Goal: Task Accomplishment & Management: Manage account settings

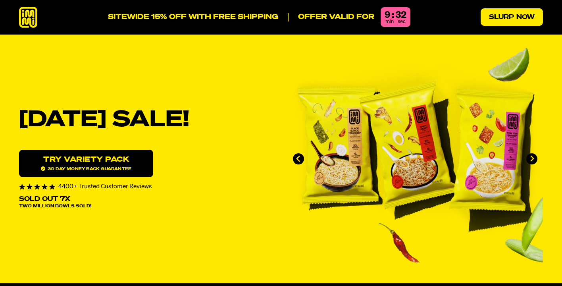
click at [505, 19] on link "Slurp Now" at bounding box center [511, 16] width 62 height 17
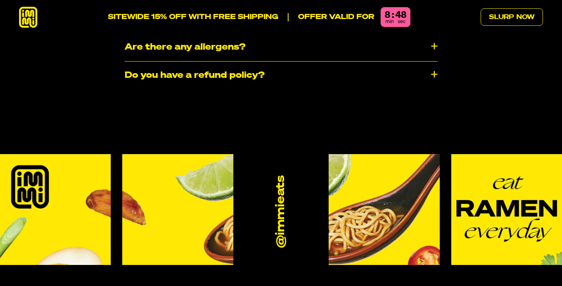
scroll to position [4640, 0]
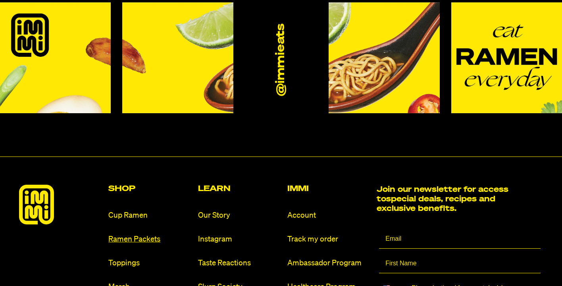
click at [147, 234] on link "Ramen Packets" at bounding box center [149, 239] width 83 height 11
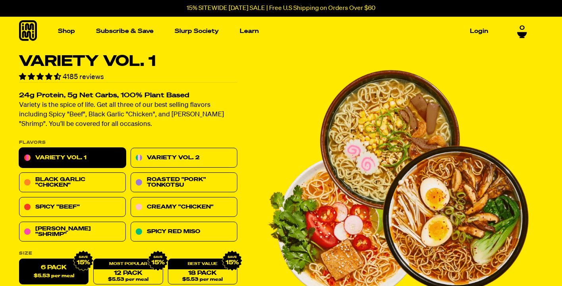
click at [522, 34] on icon at bounding box center [522, 34] width 10 height 5
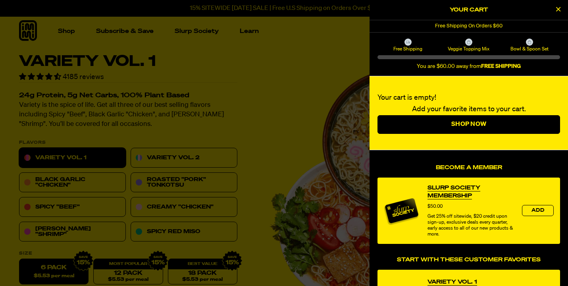
click at [353, 85] on div at bounding box center [284, 143] width 568 height 286
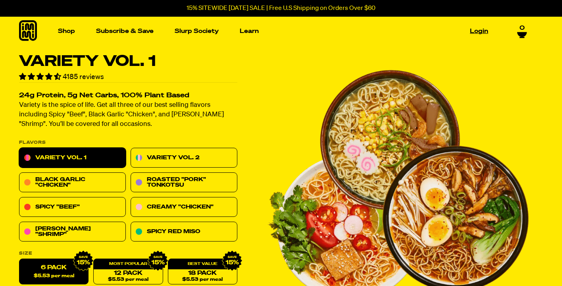
click at [482, 31] on link "Login" at bounding box center [479, 31] width 25 height 12
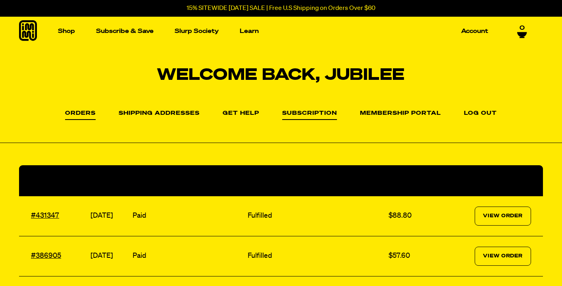
click at [304, 114] on link "Subscription" at bounding box center [309, 115] width 55 height 10
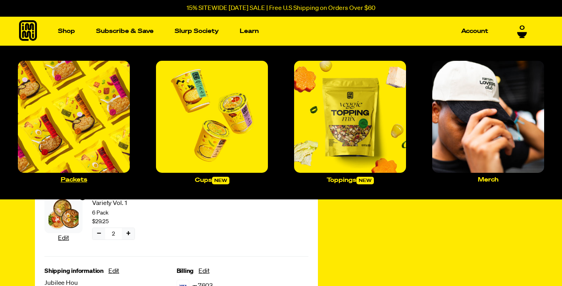
click at [89, 94] on img "Main navigation" at bounding box center [74, 117] width 112 height 112
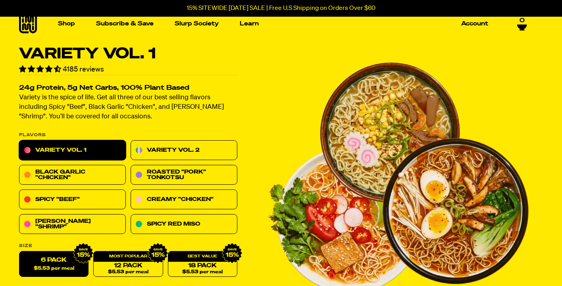
scroll to position [11, 0]
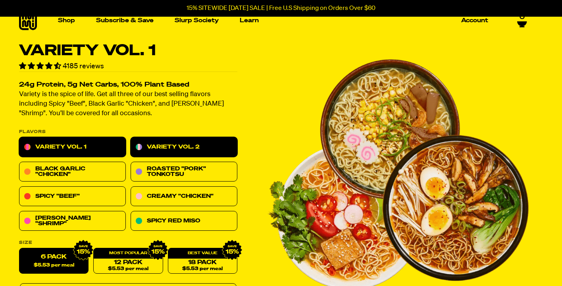
click at [209, 146] on link "Variety Vol. 2" at bounding box center [184, 147] width 107 height 20
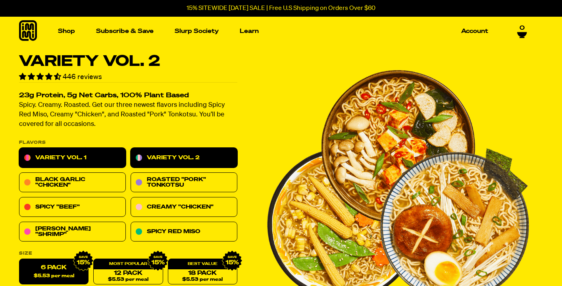
click at [94, 152] on link "Variety Vol. 1" at bounding box center [72, 158] width 107 height 20
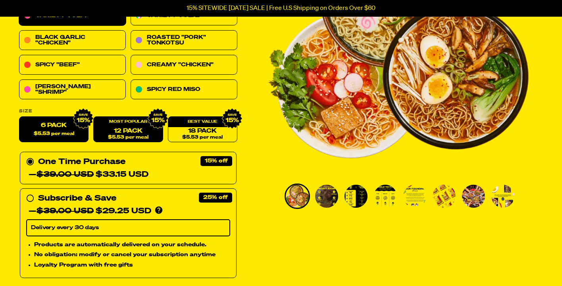
scroll to position [145, 0]
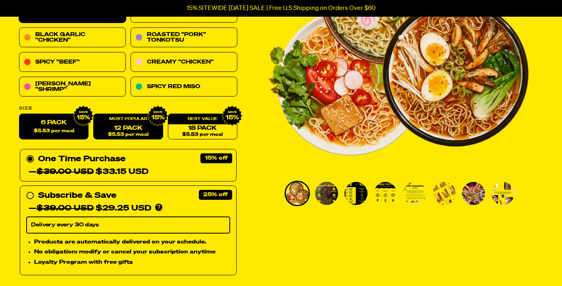
click at [118, 127] on link "12 Pack $5.53 per meal" at bounding box center [127, 127] width 69 height 26
radio input "false"
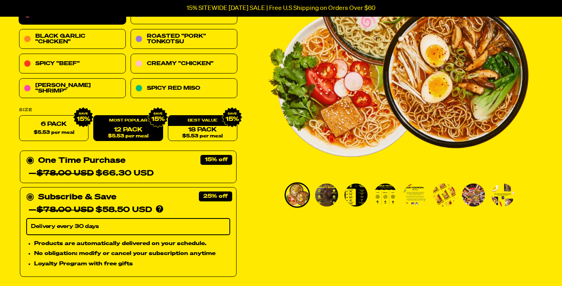
scroll to position [135, 0]
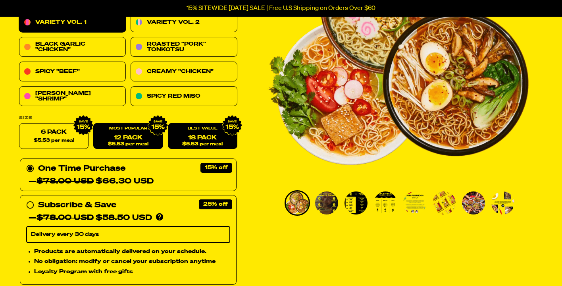
click at [196, 135] on link "18 Pack $5.53 per meal" at bounding box center [202, 136] width 69 height 26
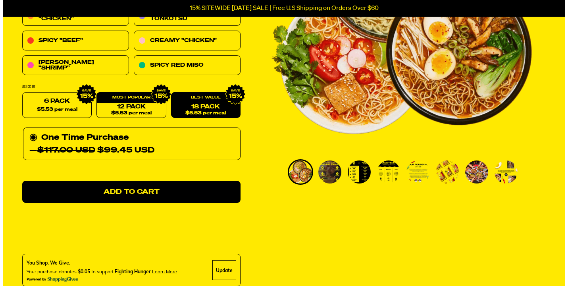
scroll to position [170, 0]
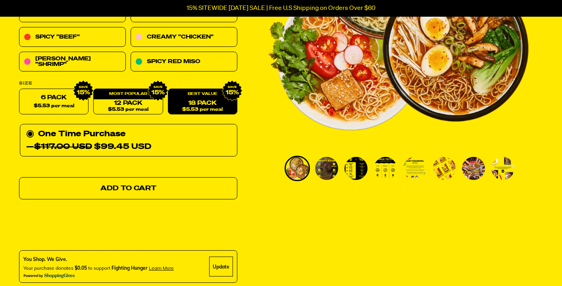
click at [206, 190] on link "Add to Cart" at bounding box center [128, 188] width 218 height 22
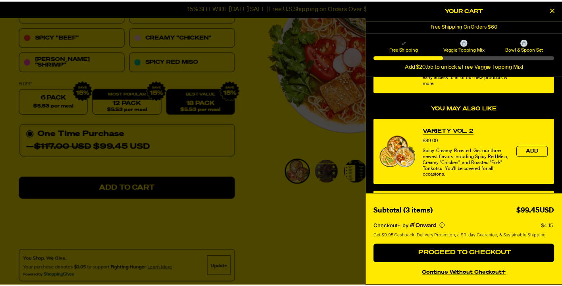
scroll to position [0, 0]
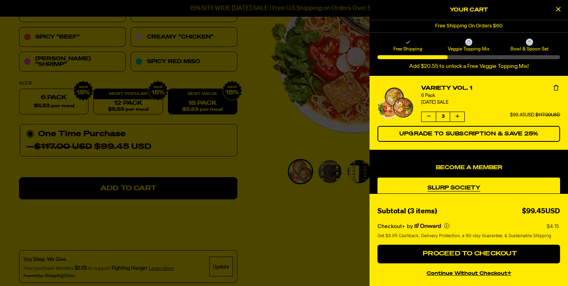
click at [553, 86] on button "Remove Variety Vol. 1" at bounding box center [556, 88] width 8 height 8
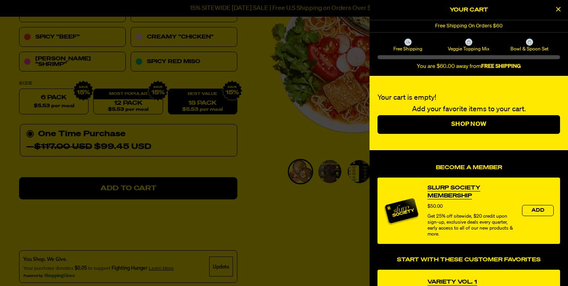
click at [269, 111] on div at bounding box center [284, 143] width 568 height 286
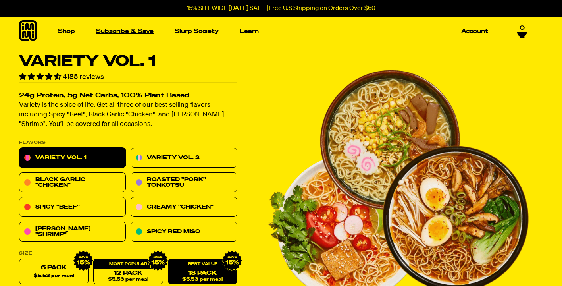
click at [139, 33] on link "Subscribe & Save" at bounding box center [125, 31] width 64 height 12
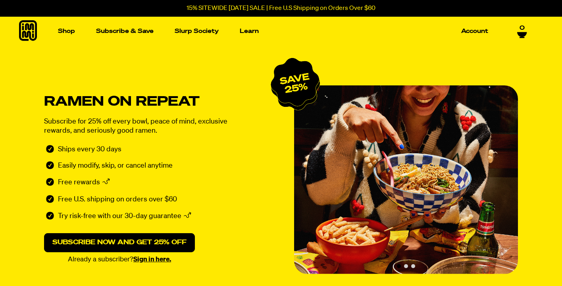
click at [523, 32] on icon at bounding box center [522, 34] width 10 height 5
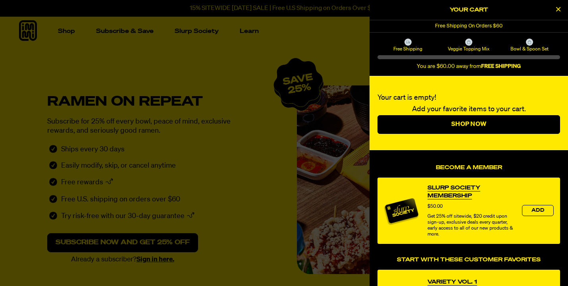
click at [558, 10] on icon "Close Cart" at bounding box center [558, 9] width 4 height 7
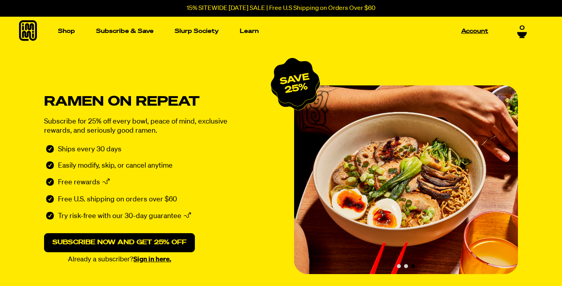
click at [472, 29] on link "Account" at bounding box center [474, 31] width 33 height 12
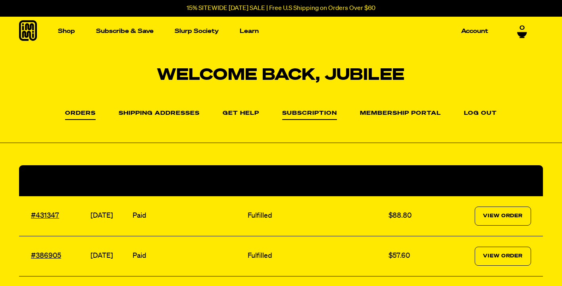
click at [302, 117] on link "Subscription" at bounding box center [309, 115] width 55 height 10
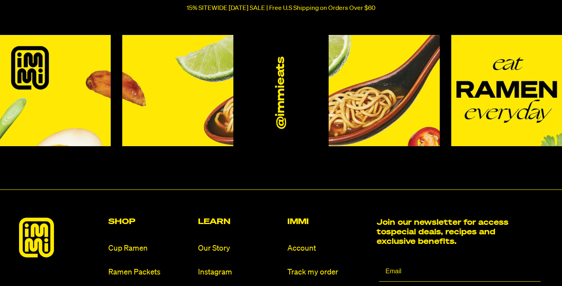
scroll to position [106, 0]
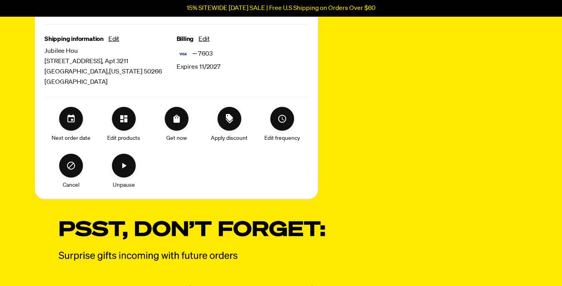
scroll to position [223, 0]
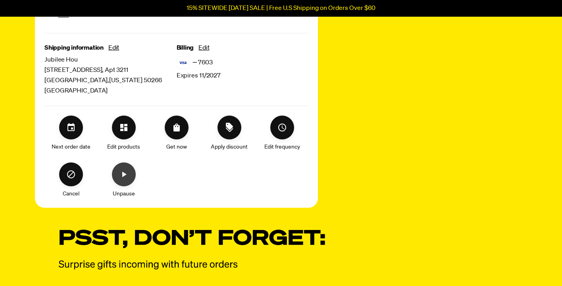
click at [124, 172] on icon "Unpause" at bounding box center [124, 174] width 10 height 10
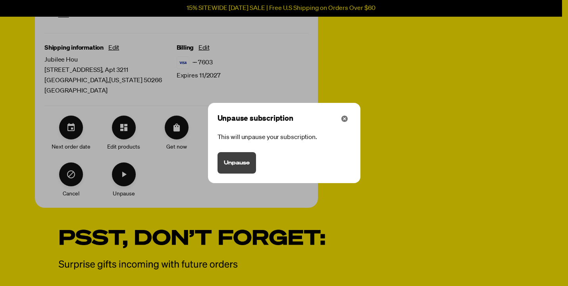
click at [238, 167] on span "Unpause" at bounding box center [237, 162] width 26 height 9
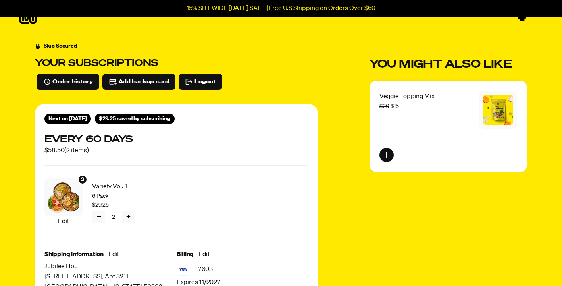
scroll to position [0, 0]
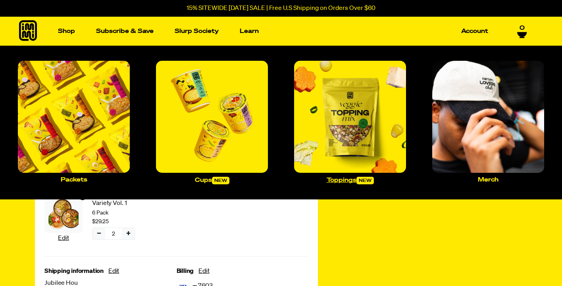
click at [372, 120] on img "Main navigation" at bounding box center [350, 117] width 112 height 112
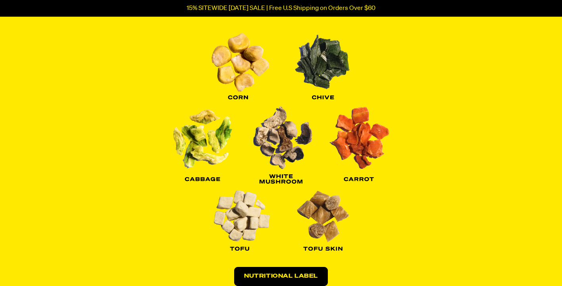
scroll to position [907, 0]
